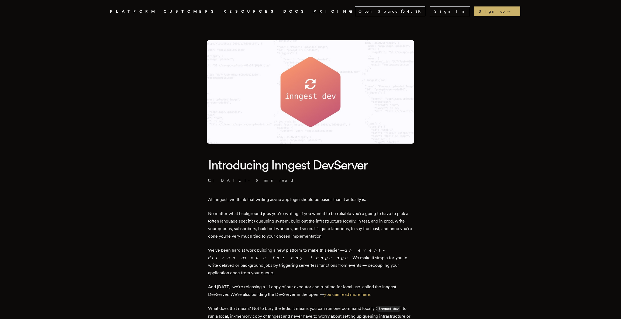
click at [104, 10] on icon ".cls-1 { fill: #FAFAF9; }" at bounding box center [104, 11] width 0 height 6
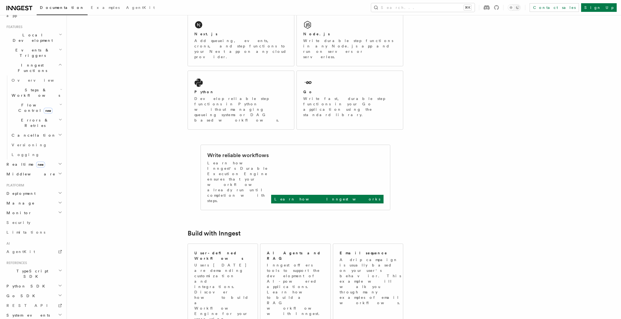
scroll to position [229, 0]
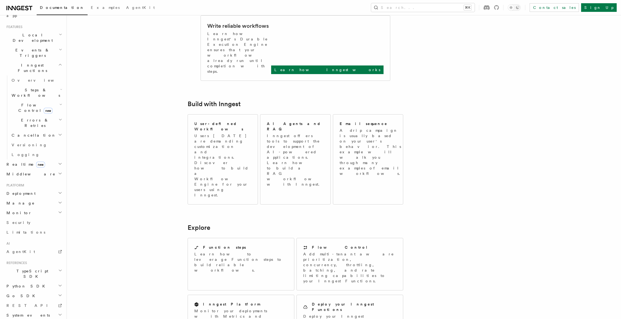
click at [26, 191] on span "Deployment" at bounding box center [19, 193] width 31 height 5
click at [24, 254] on span "Cloud Providers Setup" at bounding box center [34, 262] width 50 height 16
click at [33, 252] on span "Cloudflare Pages" at bounding box center [36, 257] width 39 height 10
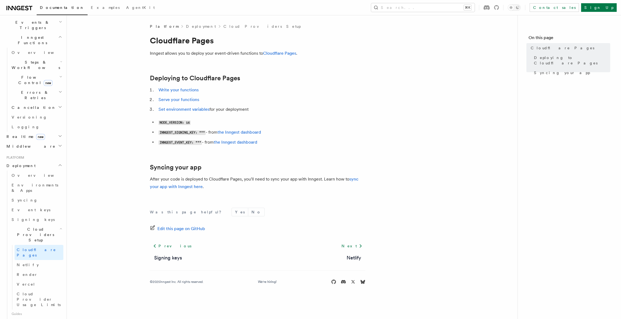
scroll to position [140, 0]
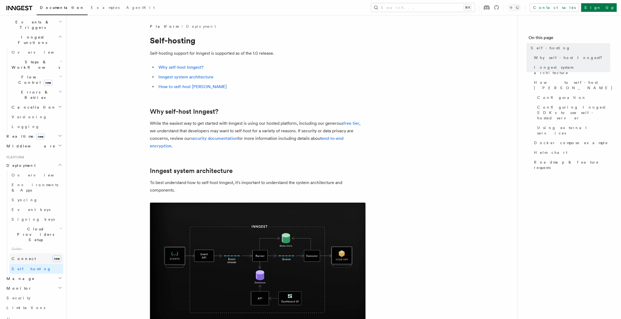
click at [30, 253] on link "Connect new" at bounding box center [36, 258] width 54 height 11
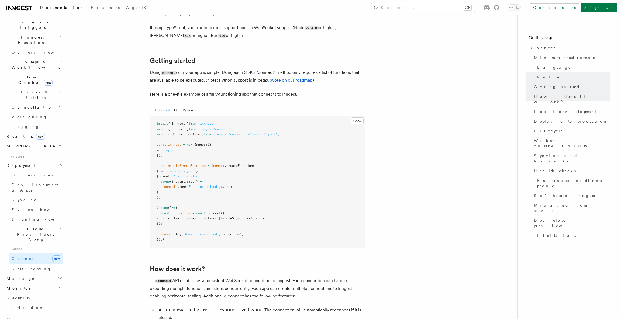
scroll to position [324, 0]
click at [31, 264] on link "Self hosting" at bounding box center [36, 269] width 54 height 10
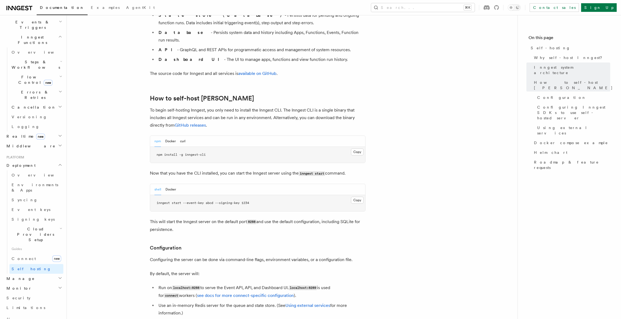
scroll to position [493, 0]
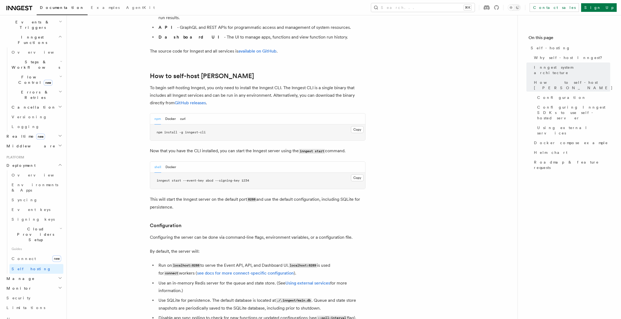
click at [210, 125] on pre "npm install -g inngest-cli" at bounding box center [257, 133] width 215 height 16
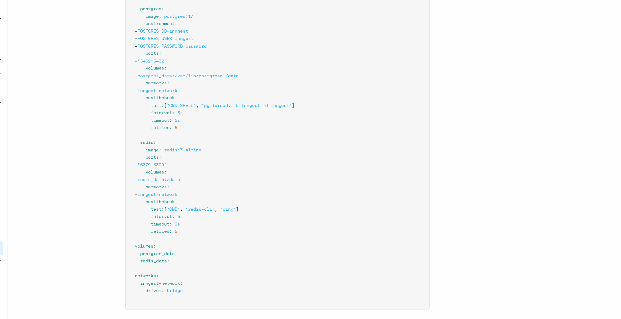
scroll to position [1531, 0]
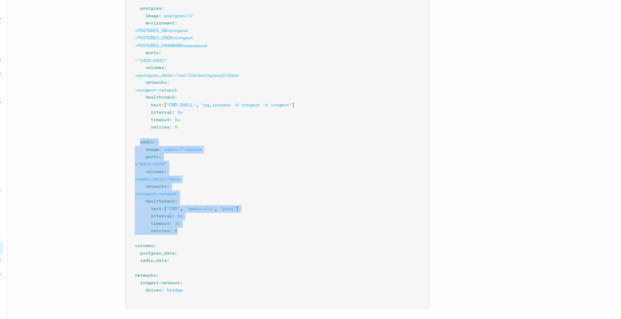
drag, startPoint x: 195, startPoint y: 244, endPoint x: 161, endPoint y: 181, distance: 71.4
click at [160, 181] on pre "services : inngest : image : inngest/inngest command : "inngest start" ports : …" at bounding box center [257, 133] width 215 height 358
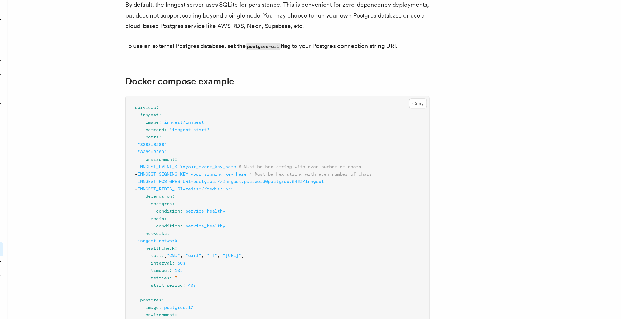
scroll to position [1343, 0]
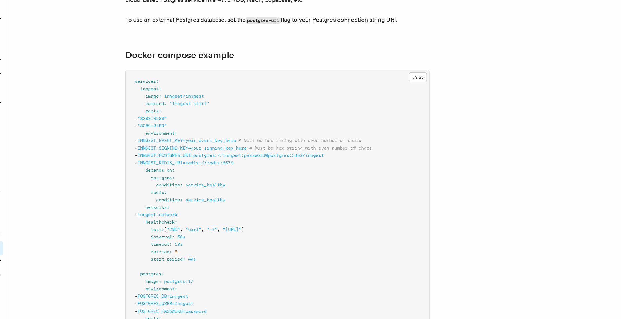
click at [179, 180] on span ""8289:8289"" at bounding box center [169, 182] width 21 height 4
click at [190, 160] on div at bounding box center [190, 160] width 0 height 0
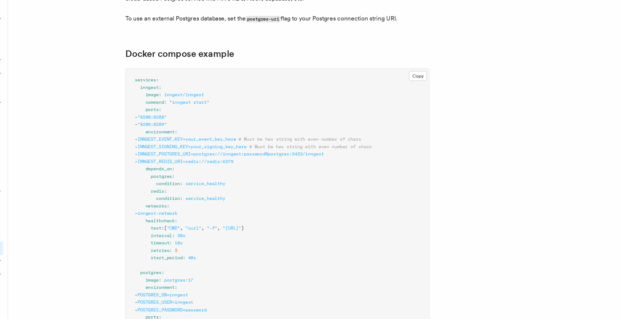
click at [236, 155] on pre "services : inngest : image : inngest/inngest command : "inngest start" ports : …" at bounding box center [257, 321] width 215 height 358
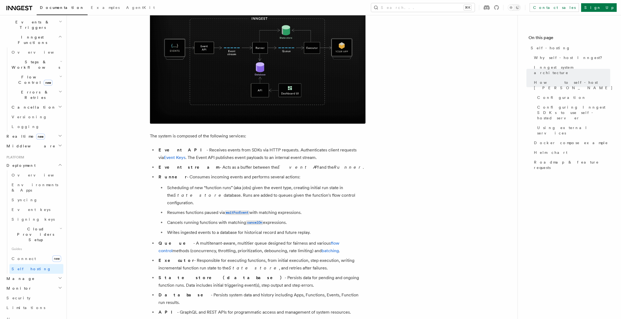
scroll to position [174, 0]
